Goal: Transaction & Acquisition: Purchase product/service

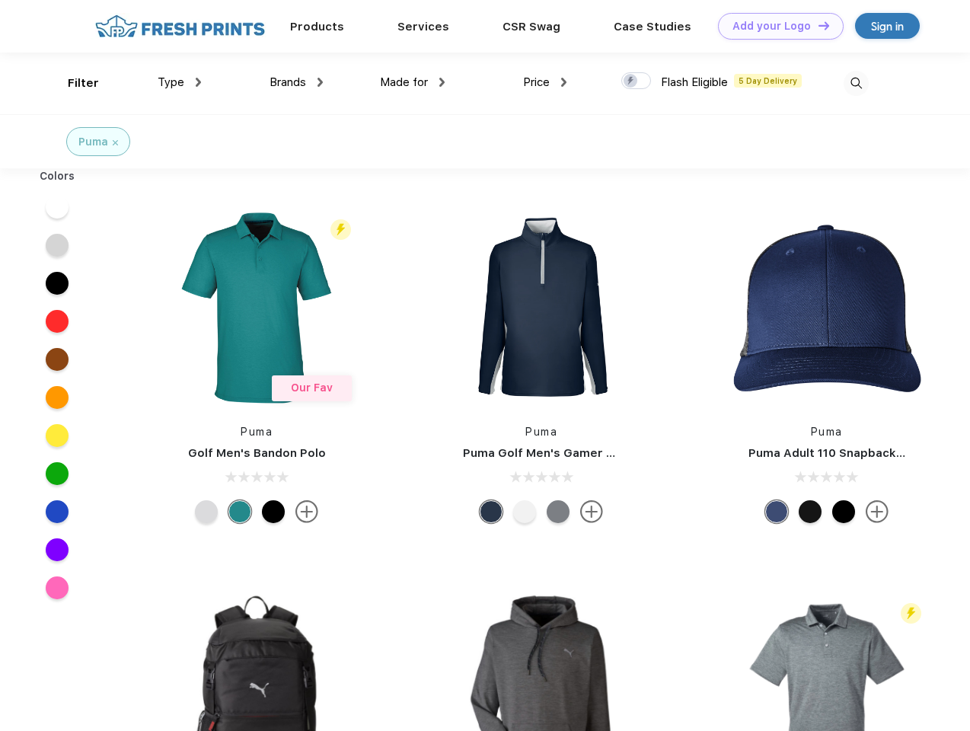
scroll to position [1, 0]
click at [775, 26] on link "Add your Logo Design Tool" at bounding box center [781, 26] width 126 height 27
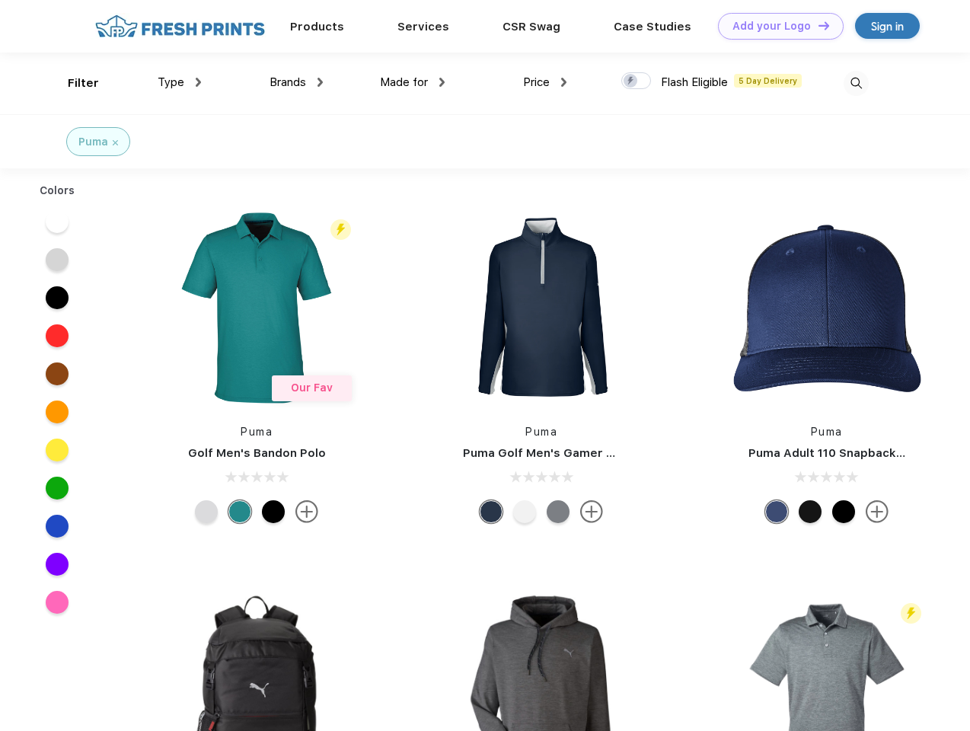
click at [0, 0] on div "Design Tool" at bounding box center [0, 0] width 0 height 0
click at [817, 25] on link "Add your Logo Design Tool" at bounding box center [781, 26] width 126 height 27
click at [73, 83] on div "Filter" at bounding box center [83, 84] width 31 height 18
click at [180, 82] on span "Type" at bounding box center [171, 82] width 27 height 14
click at [296, 82] on span "Brands" at bounding box center [287, 82] width 37 height 14
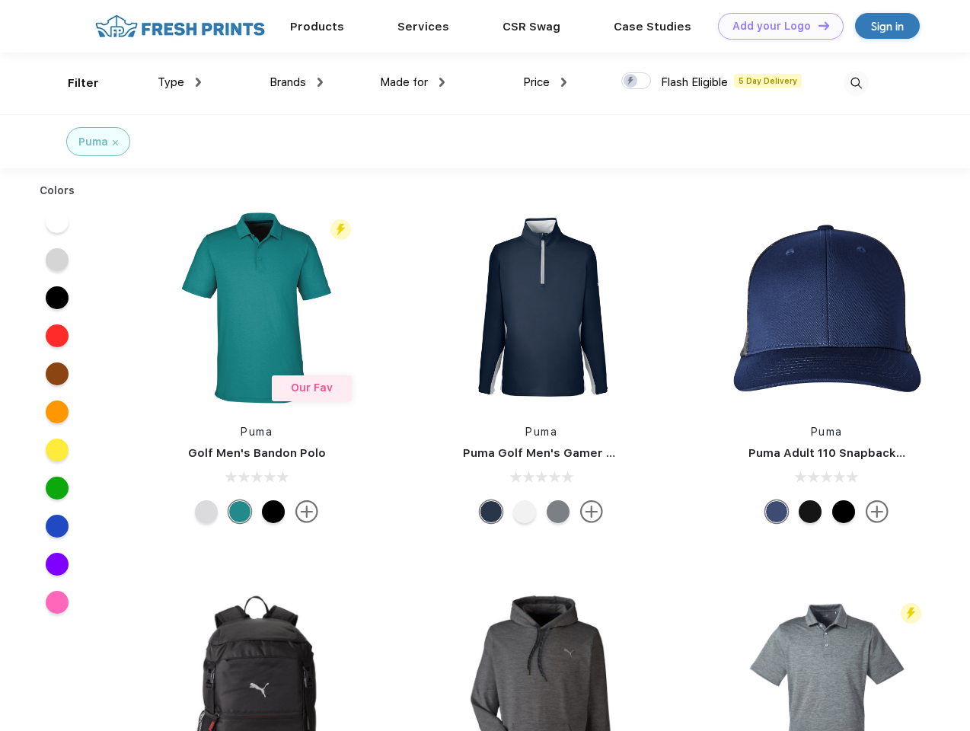
click at [413, 82] on span "Made for" at bounding box center [404, 82] width 48 height 14
click at [545, 82] on span "Price" at bounding box center [536, 82] width 27 height 14
click at [636, 81] on div at bounding box center [636, 80] width 30 height 17
click at [631, 81] on input "checkbox" at bounding box center [626, 77] width 10 height 10
click at [856, 83] on img at bounding box center [855, 83] width 25 height 25
